Goal: Task Accomplishment & Management: Use online tool/utility

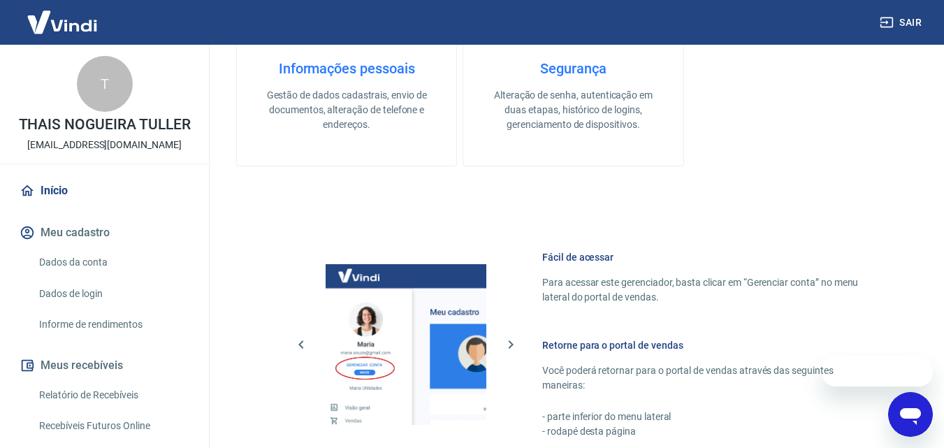
scroll to position [699, 0]
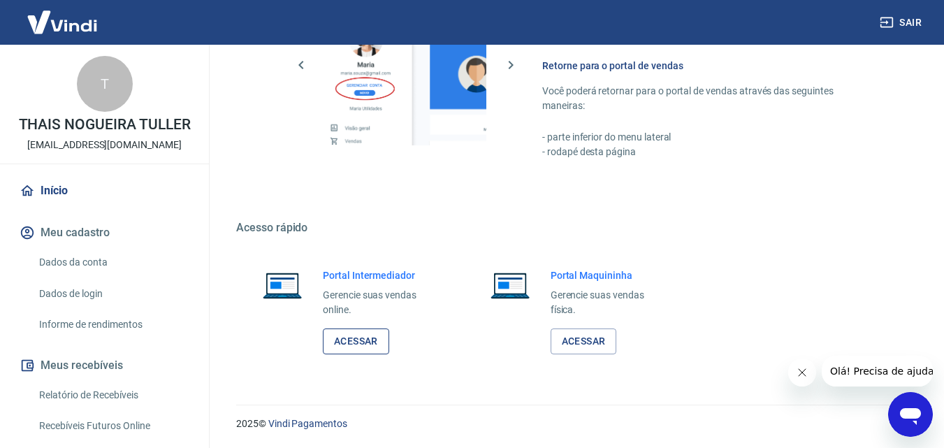
click at [376, 354] on link "Acessar" at bounding box center [356, 341] width 66 height 26
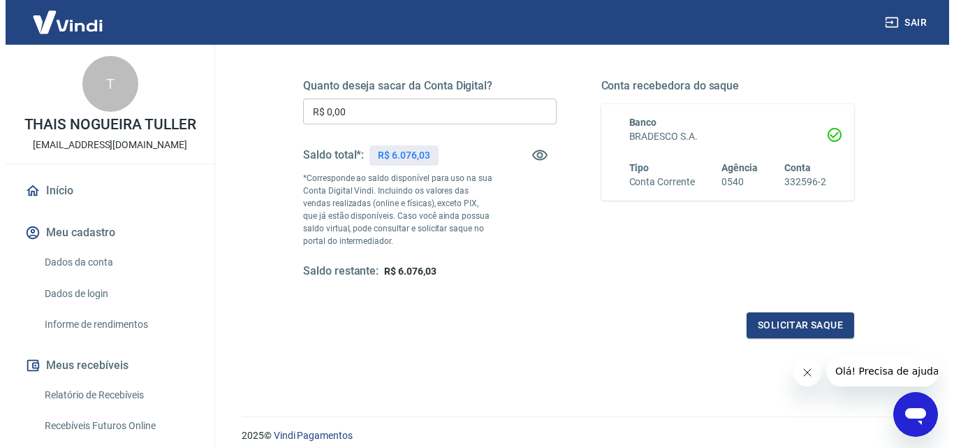
scroll to position [210, 0]
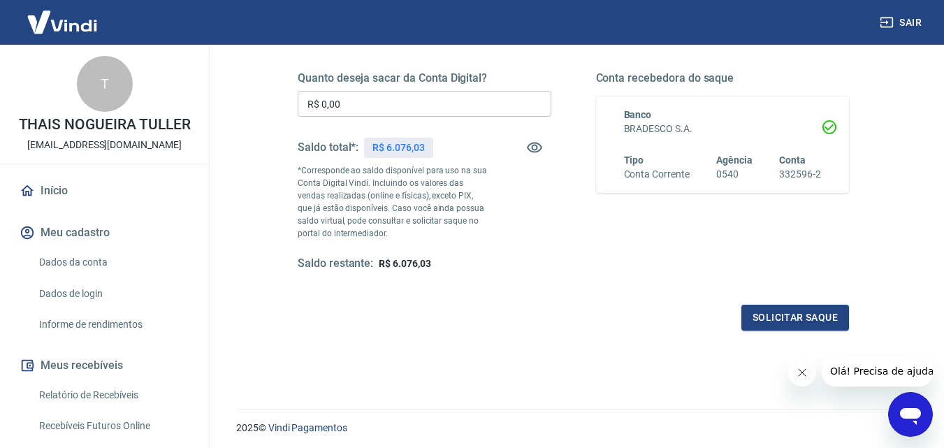
click at [374, 99] on input "R$ 0,00" at bounding box center [425, 104] width 254 height 26
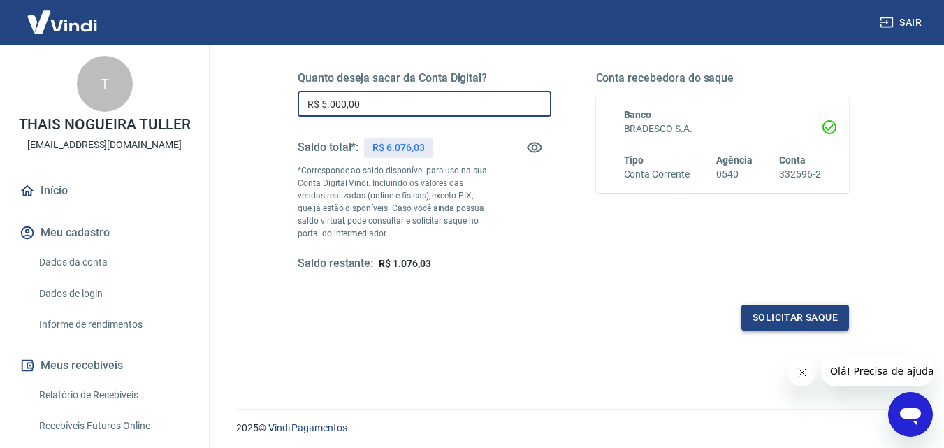
type input "R$ 5.000,00"
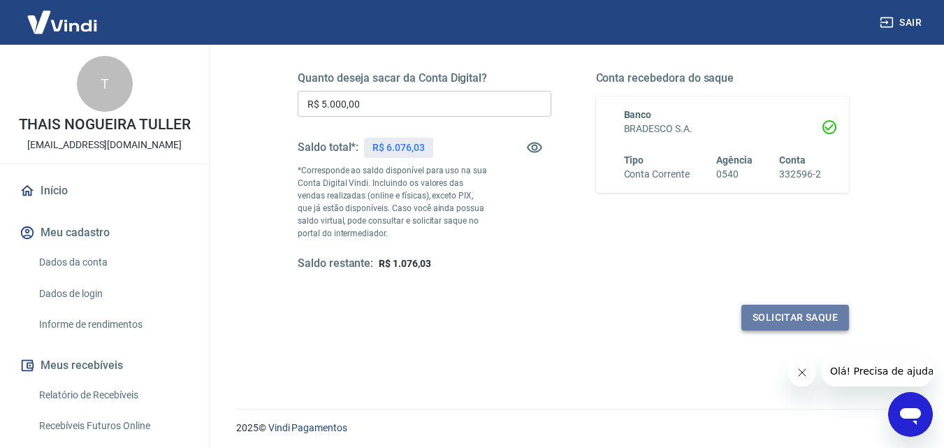
click at [806, 320] on button "Solicitar saque" at bounding box center [795, 318] width 108 height 26
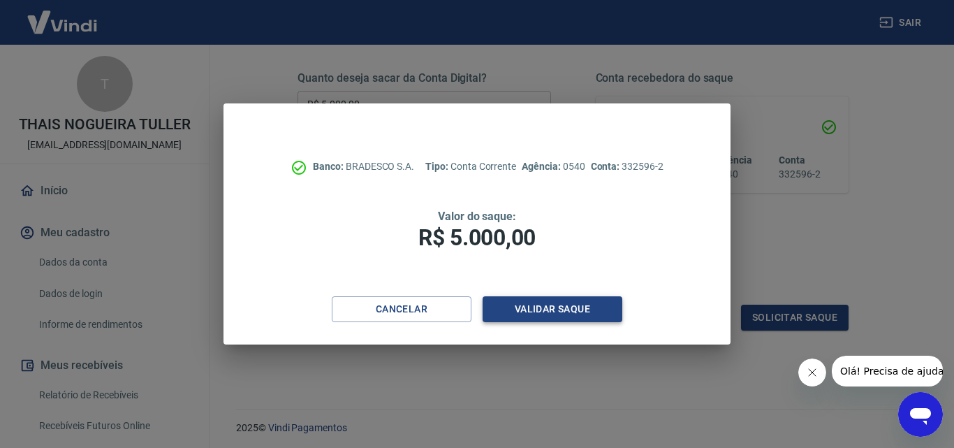
click at [590, 306] on button "Validar saque" at bounding box center [553, 309] width 140 height 26
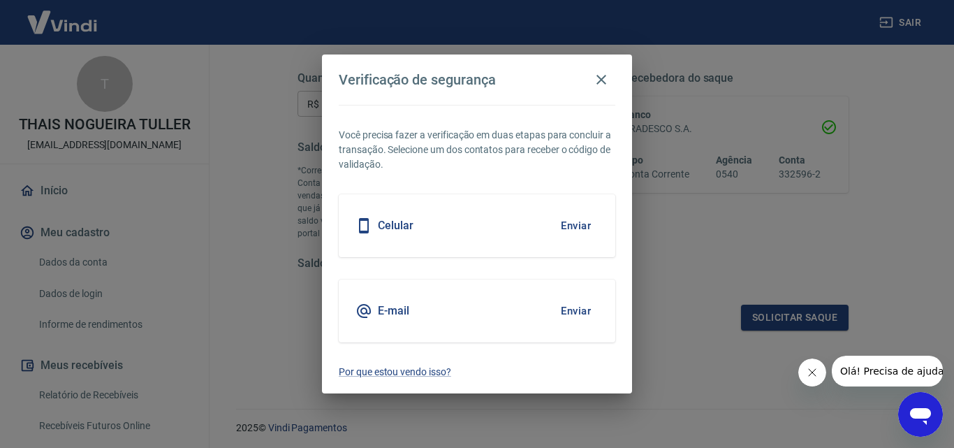
click at [575, 312] on button "Enviar" at bounding box center [575, 310] width 45 height 29
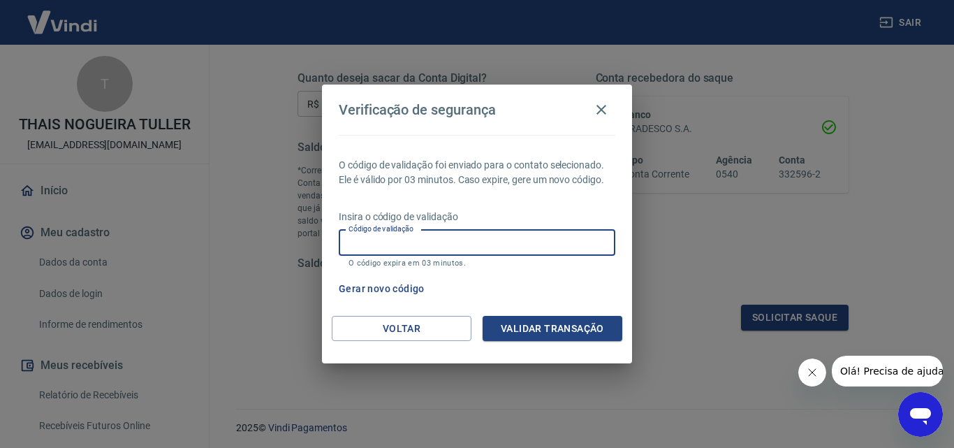
click at [507, 233] on input "Código de validação" at bounding box center [477, 243] width 277 height 26
type input "131251"
click at [533, 322] on button "Validar transação" at bounding box center [553, 329] width 140 height 26
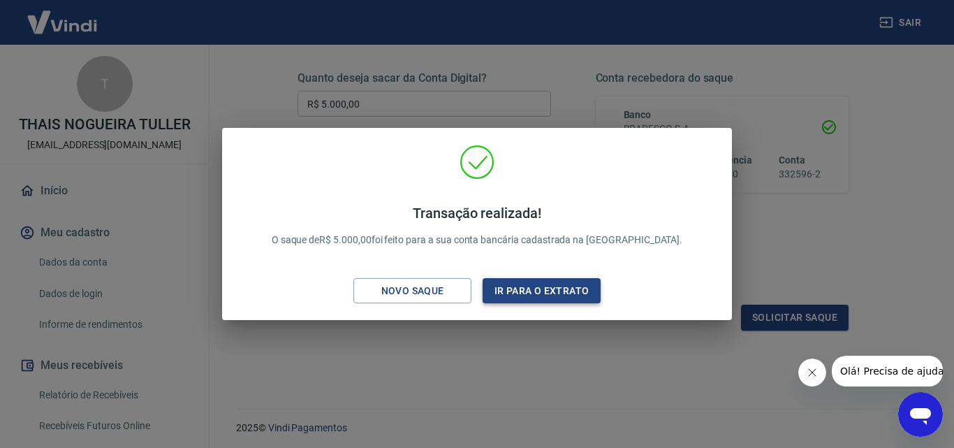
click at [520, 289] on button "Ir para o extrato" at bounding box center [542, 291] width 118 height 26
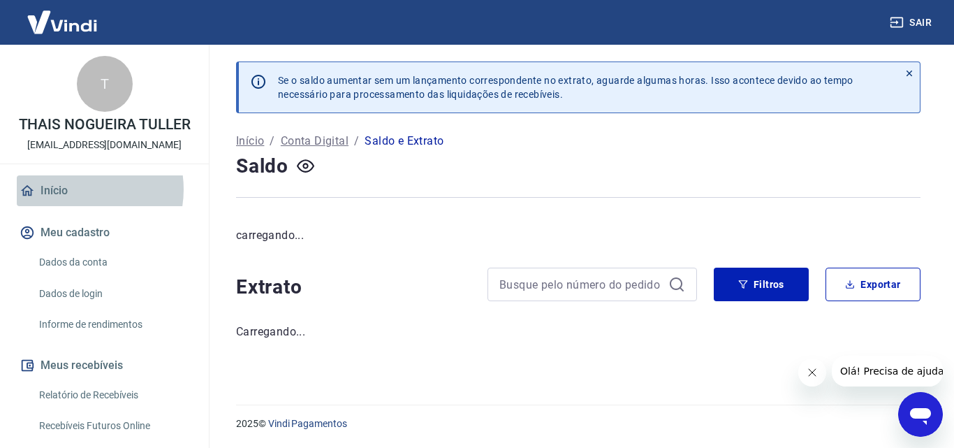
click at [75, 189] on link "Início" at bounding box center [104, 190] width 175 height 31
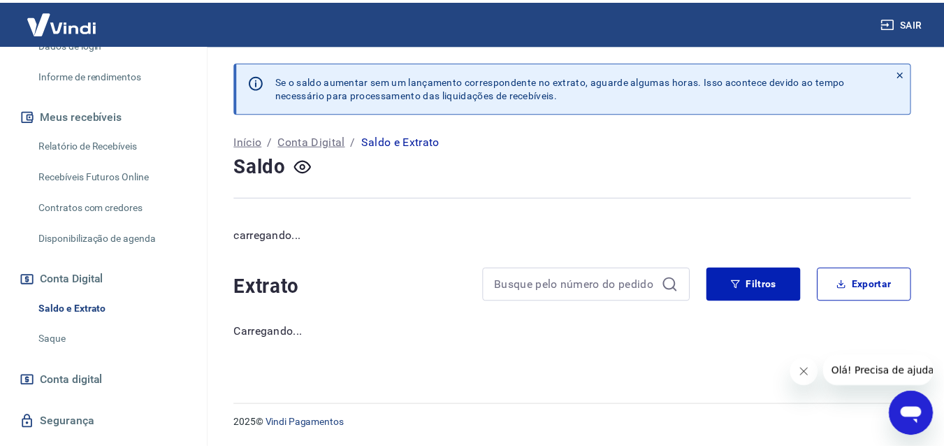
scroll to position [282, 0]
